Goal: Information Seeking & Learning: Learn about a topic

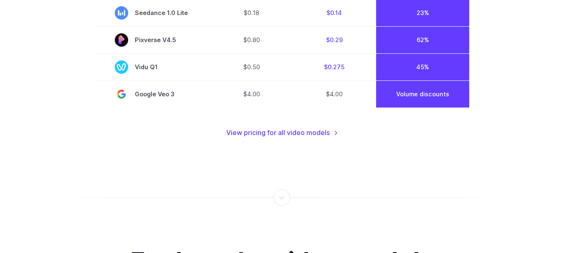
scroll to position [752, 0]
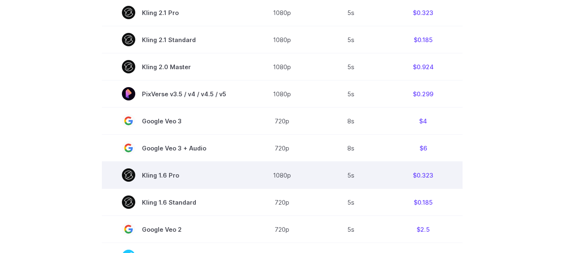
scroll to position [668, 0]
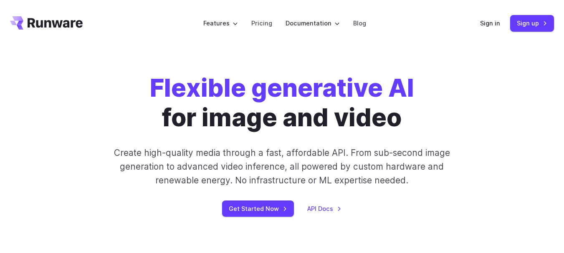
click at [248, 201] on link "Get Started Now" at bounding box center [258, 209] width 72 height 16
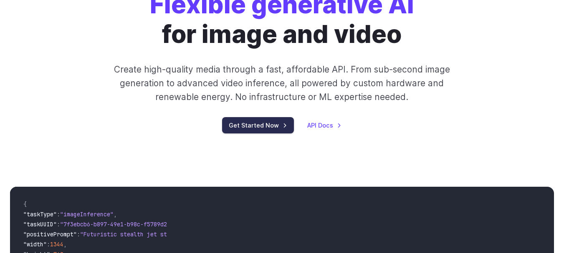
scroll to position [84, 0]
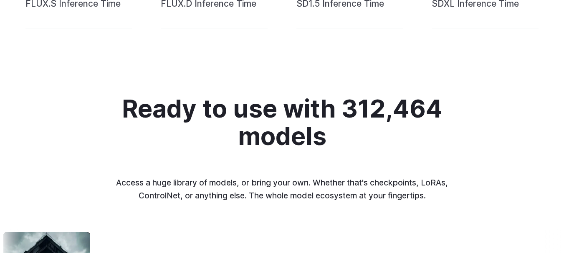
scroll to position [919, 0]
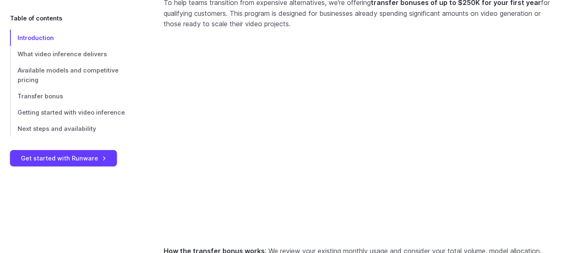
scroll to position [1576, 0]
click at [77, 73] on span "Available models and competitive pricing" at bounding box center [68, 75] width 101 height 17
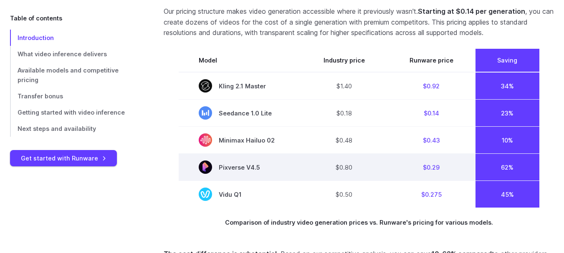
scroll to position [1238, 0]
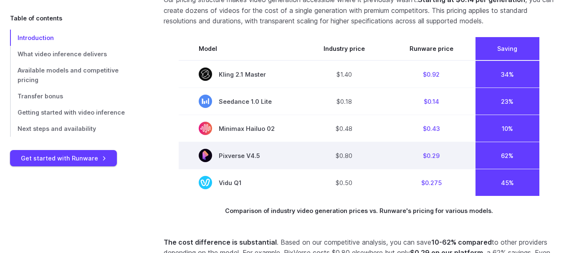
click at [358, 168] on td "$0.80" at bounding box center [344, 155] width 86 height 27
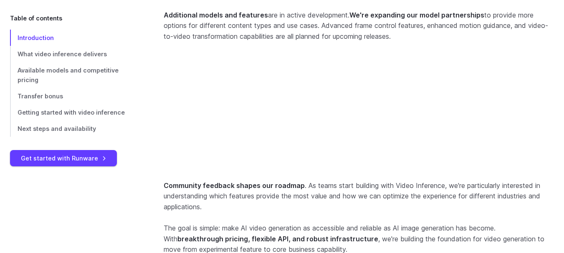
scroll to position [2156, 0]
